Goal: Task Accomplishment & Management: Use online tool/utility

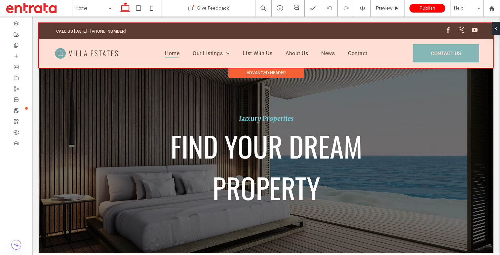
click at [270, 75] on div "Advanced Header" at bounding box center [266, 73] width 76 height 10
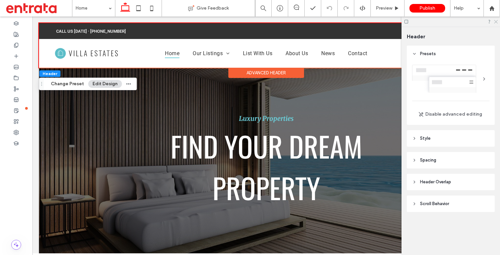
click at [496, 22] on use at bounding box center [496, 22] width 4 height 4
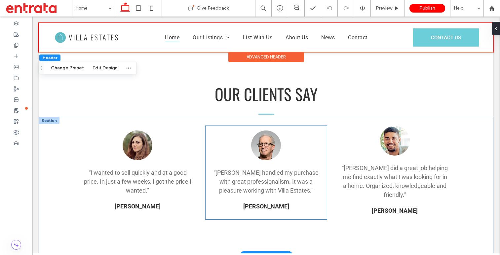
scroll to position [1167, 0]
